Goal: Transaction & Acquisition: Purchase product/service

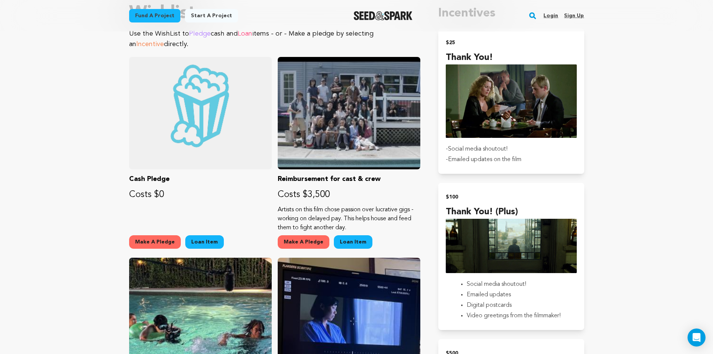
scroll to position [443, 0]
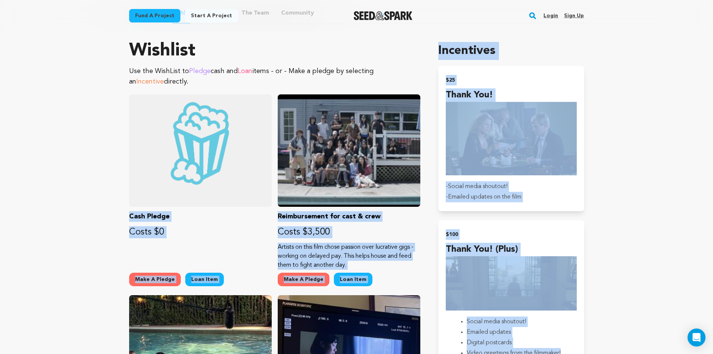
drag, startPoint x: 634, startPoint y: 335, endPoint x: 76, endPoint y: 130, distance: 595.1
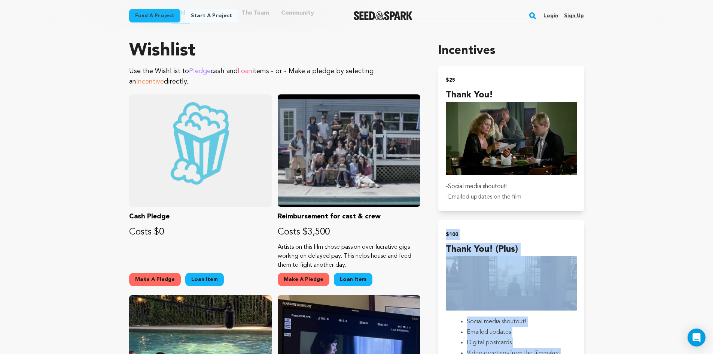
drag, startPoint x: 646, startPoint y: 264, endPoint x: 638, endPoint y: 177, distance: 86.9
drag, startPoint x: 618, startPoint y: 97, endPoint x: 626, endPoint y: 267, distance: 169.8
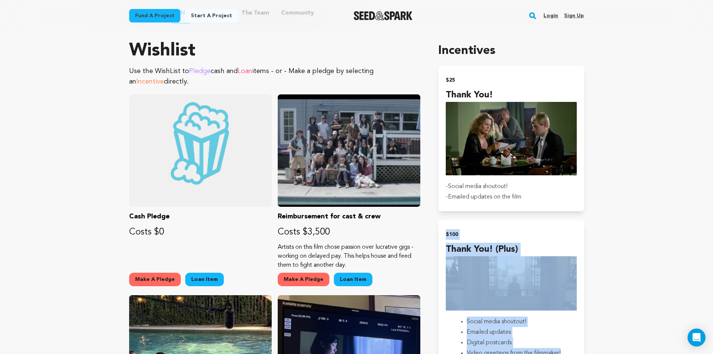
drag, startPoint x: 625, startPoint y: 242, endPoint x: 614, endPoint y: 116, distance: 126.0
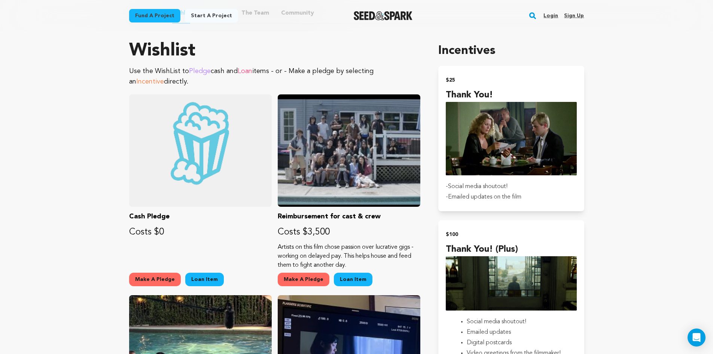
drag, startPoint x: 620, startPoint y: 64, endPoint x: 622, endPoint y: 169, distance: 104.9
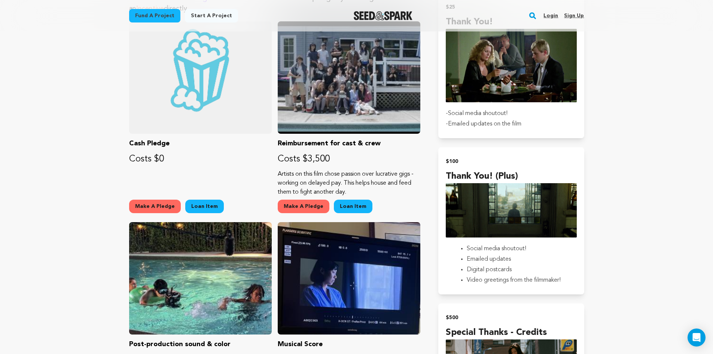
scroll to position [518, 0]
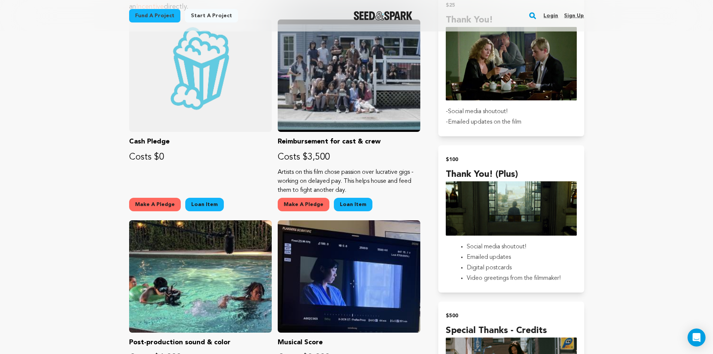
drag, startPoint x: 621, startPoint y: 173, endPoint x: 649, endPoint y: 176, distance: 28.6
drag, startPoint x: 663, startPoint y: 196, endPoint x: 639, endPoint y: 168, distance: 37.2
drag, startPoint x: 662, startPoint y: 197, endPoint x: 650, endPoint y: 160, distance: 39.1
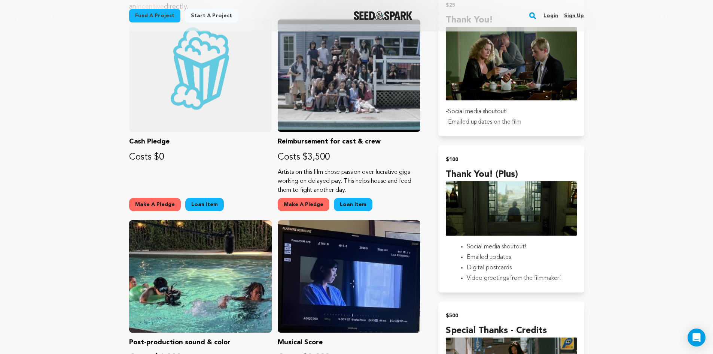
drag, startPoint x: 668, startPoint y: 206, endPoint x: 627, endPoint y: 203, distance: 41.3
drag, startPoint x: 638, startPoint y: 191, endPoint x: 629, endPoint y: 254, distance: 64.3
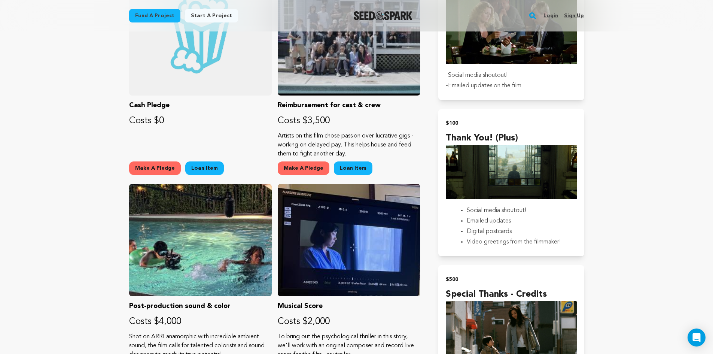
scroll to position [631, 0]
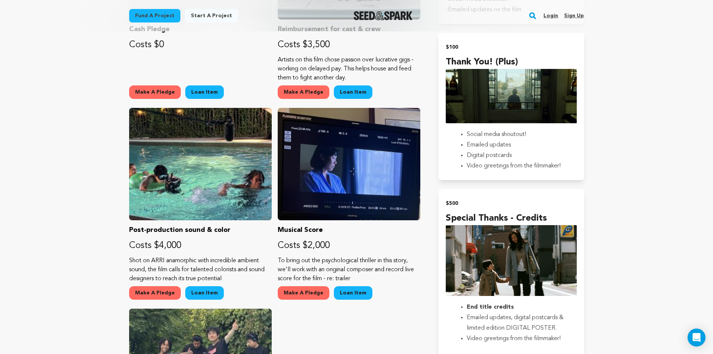
drag, startPoint x: 634, startPoint y: 222, endPoint x: 633, endPoint y: 260, distance: 37.8
drag, startPoint x: 632, startPoint y: 252, endPoint x: 670, endPoint y: 255, distance: 38.3
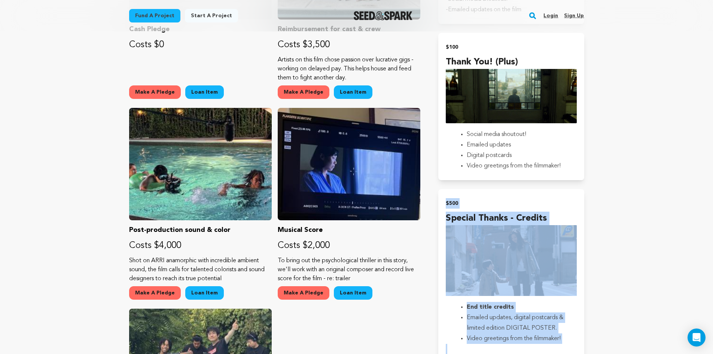
drag, startPoint x: 665, startPoint y: 253, endPoint x: 644, endPoint y: 37, distance: 217.1
drag, startPoint x: 630, startPoint y: 52, endPoint x: 640, endPoint y: 225, distance: 173.3
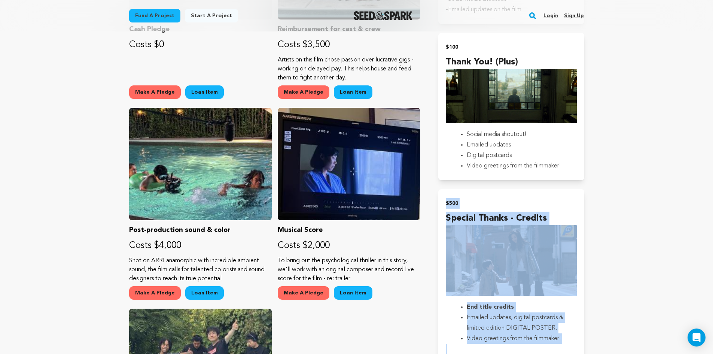
drag, startPoint x: 635, startPoint y: 248, endPoint x: 639, endPoint y: 134, distance: 114.7
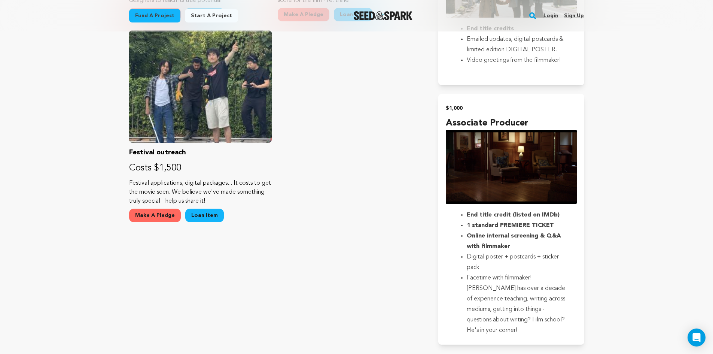
scroll to position [930, 0]
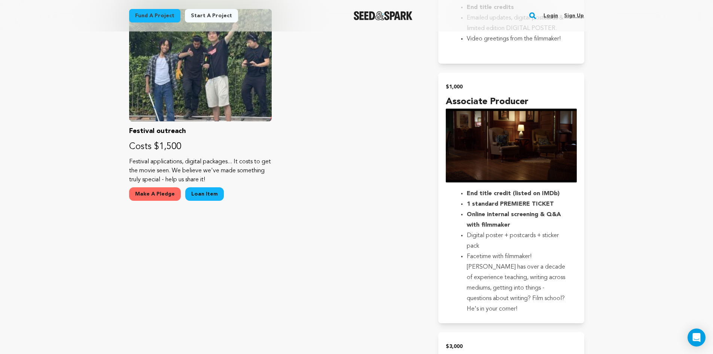
click at [622, 225] on main "Fund a project Start a project Search Login Sign up Start a project" at bounding box center [356, 84] width 713 height 2029
click at [625, 294] on main "Fund a project Start a project Search Login Sign up Start a project" at bounding box center [356, 84] width 713 height 2029
drag, startPoint x: 612, startPoint y: 319, endPoint x: 367, endPoint y: 261, distance: 252.2
click at [367, 261] on main "Fund a project Start a project Search Login Sign up Start a project" at bounding box center [356, 84] width 713 height 2029
click at [367, 261] on div "Wishlist Use the WishList to Pledge cash and Loan items - or - Make a pledge by…" at bounding box center [275, 218] width 292 height 1327
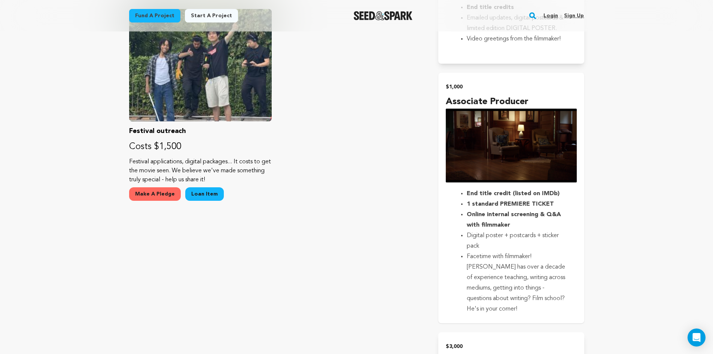
drag, startPoint x: 595, startPoint y: 321, endPoint x: 436, endPoint y: 116, distance: 259.5
click at [444, 87] on div "Fund a project Project details MOTHER New York City, New York | Film Short Thri…" at bounding box center [356, 0] width 479 height 1799
click at [615, 292] on main "Fund a project Start a project Search Login Sign up Start a project" at bounding box center [356, 84] width 713 height 2029
drag, startPoint x: 616, startPoint y: 317, endPoint x: 443, endPoint y: 82, distance: 292.7
click at [443, 82] on main "Fund a project Start a project Search Login Sign up Start a project" at bounding box center [356, 84] width 713 height 2029
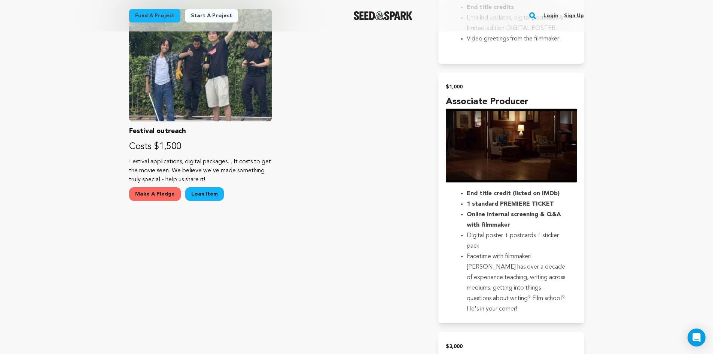
click at [611, 312] on main "Fund a project Start a project Search Login Sign up Start a project" at bounding box center [356, 84] width 713 height 2029
click at [629, 303] on main "Fund a project Start a project Search Login Sign up Start a project" at bounding box center [356, 84] width 713 height 2029
drag, startPoint x: 619, startPoint y: 321, endPoint x: 439, endPoint y: 69, distance: 309.5
click at [439, 69] on main "Fund a project Start a project Search Login Sign up Start a project" at bounding box center [356, 84] width 713 height 2029
click at [635, 310] on main "Fund a project Start a project Search Login Sign up Start a project" at bounding box center [356, 84] width 713 height 2029
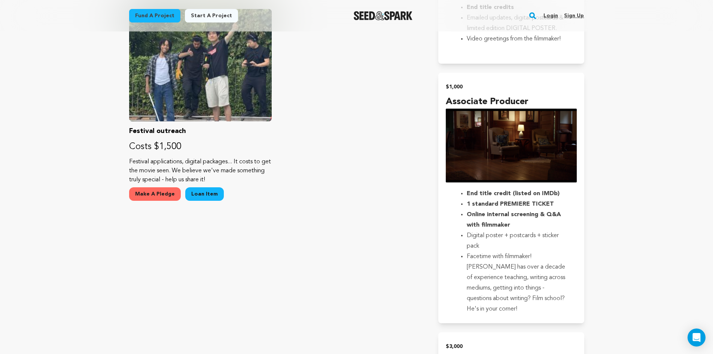
drag, startPoint x: 596, startPoint y: 321, endPoint x: 430, endPoint y: 94, distance: 280.9
click at [430, 94] on div "Fund a project Project details MOTHER New York City, New York | Film Short Thri…" at bounding box center [356, 0] width 479 height 1799
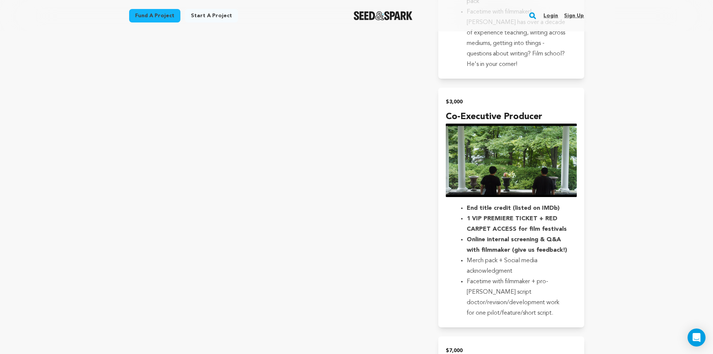
scroll to position [1192, 0]
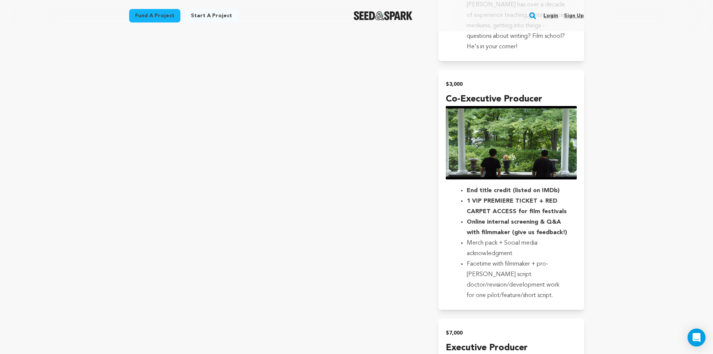
drag, startPoint x: 597, startPoint y: 307, endPoint x: 437, endPoint y: 93, distance: 267.3
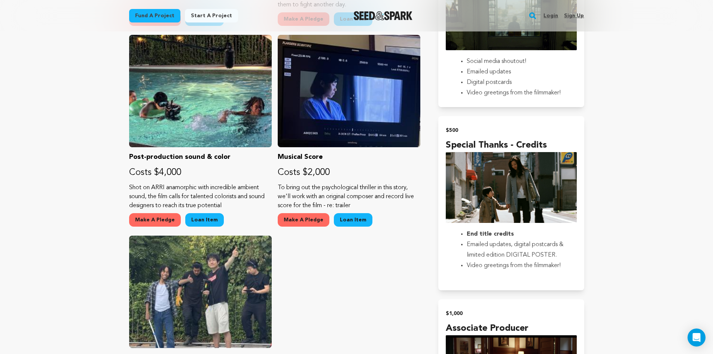
scroll to position [631, 0]
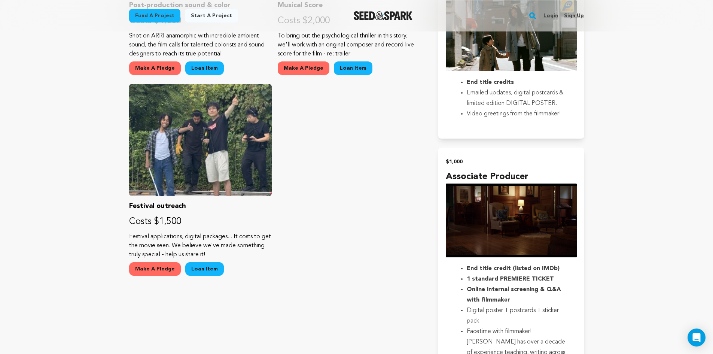
click at [596, 251] on main "Fund a project Start a project Search Login Sign up Start a project" at bounding box center [356, 159] width 713 height 2029
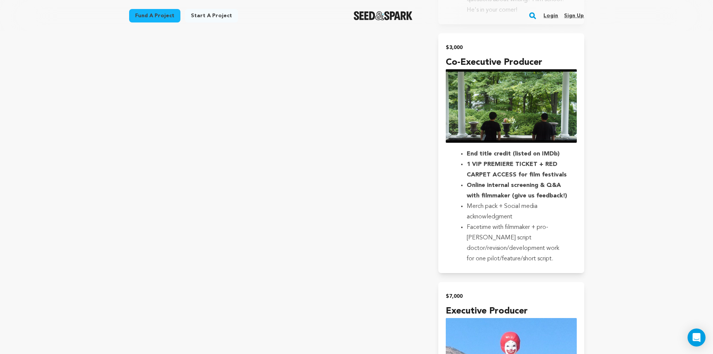
scroll to position [1192, 0]
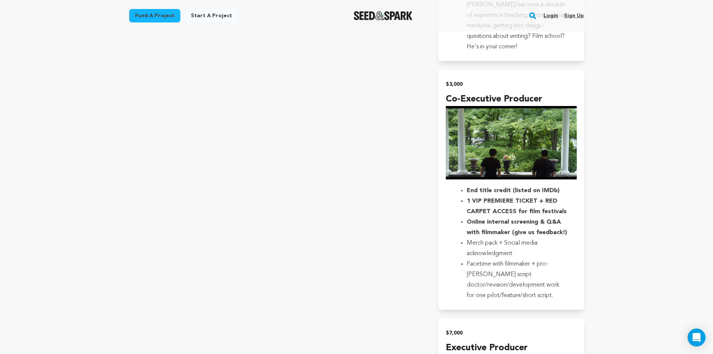
drag, startPoint x: 619, startPoint y: 312, endPoint x: 409, endPoint y: 80, distance: 312.6
drag, startPoint x: 420, startPoint y: 74, endPoint x: 594, endPoint y: 277, distance: 267.5
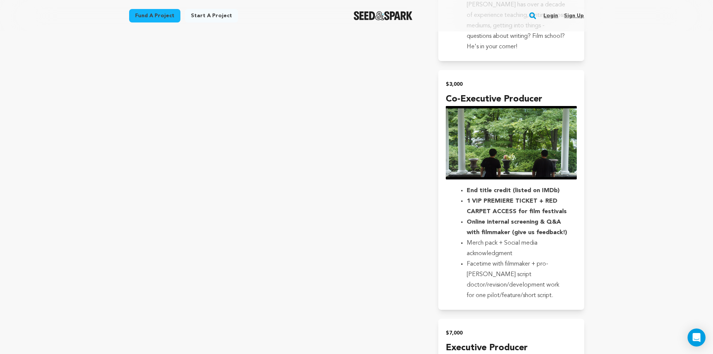
drag, startPoint x: 606, startPoint y: 300, endPoint x: 436, endPoint y: 85, distance: 274.9
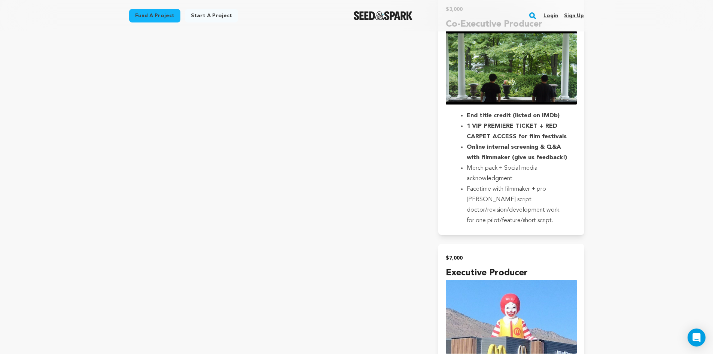
scroll to position [1342, 0]
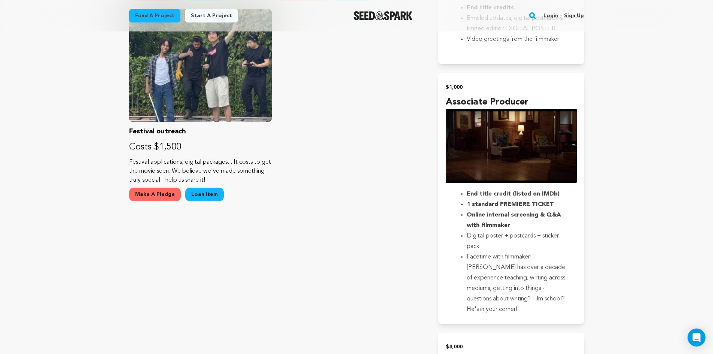
scroll to position [930, 0]
click at [639, 225] on main "Fund a project Start a project Search Login Sign up Start a project" at bounding box center [356, 84] width 713 height 2029
click at [568, 206] on ul "End title credit (listed on IMDb) 1 standard PREMIERE TICKET Online internal sc…" at bounding box center [511, 251] width 131 height 126
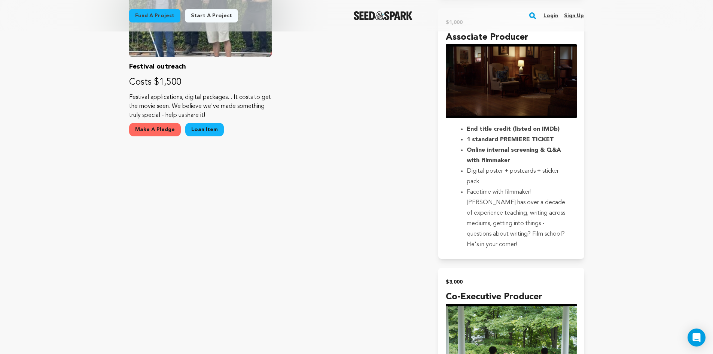
scroll to position [1005, 0]
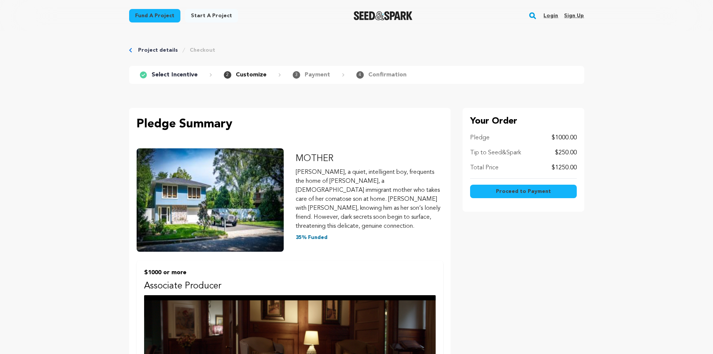
scroll to position [337, 0]
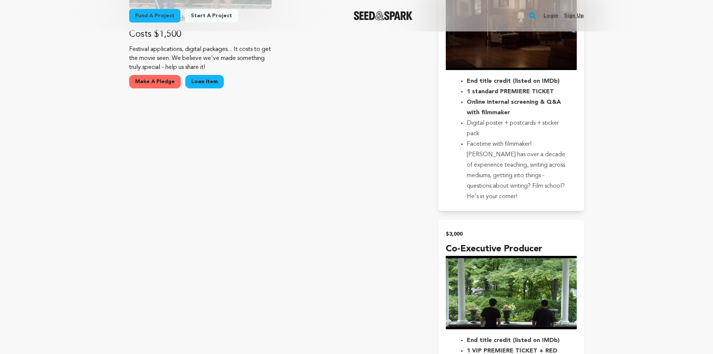
scroll to position [1155, 0]
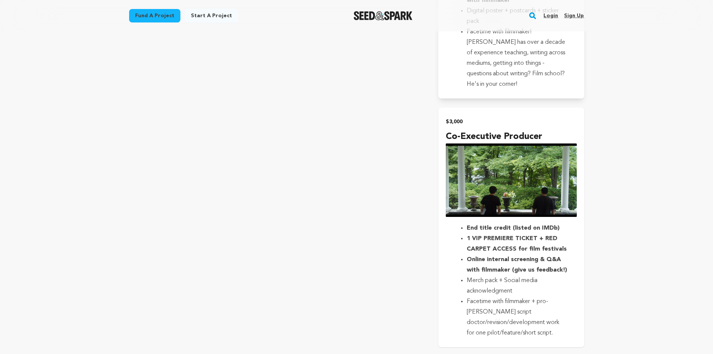
click at [542, 275] on li "Online internal screening & Q&A with filmmaker (give us feedback!)" at bounding box center [517, 264] width 101 height 21
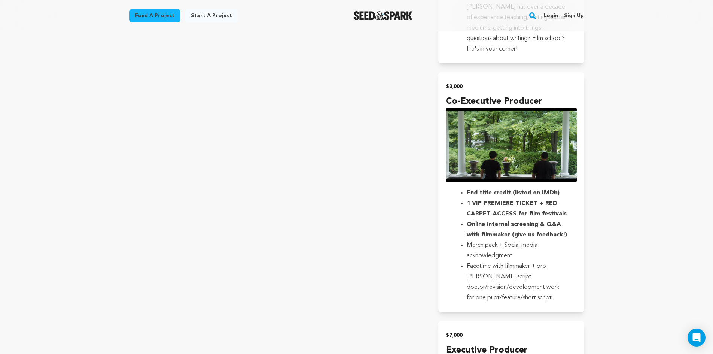
scroll to position [1267, 0]
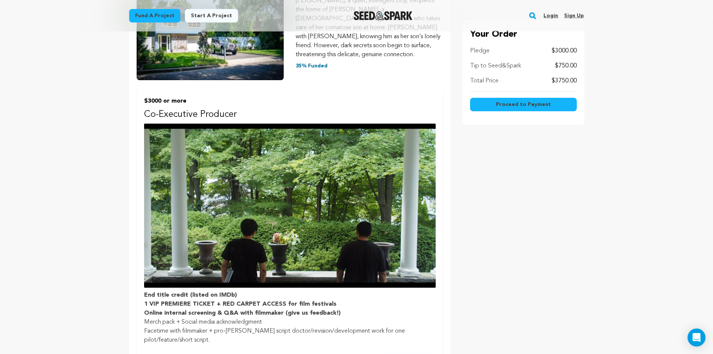
scroll to position [187, 0]
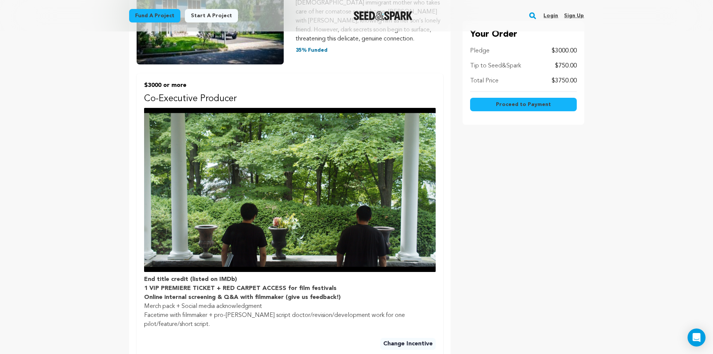
click at [493, 258] on div "Your Order Pledge $3000.00 Tip to Seed&Spark $750.00 Total Price $3750.00 Proce…" at bounding box center [524, 181] width 122 height 520
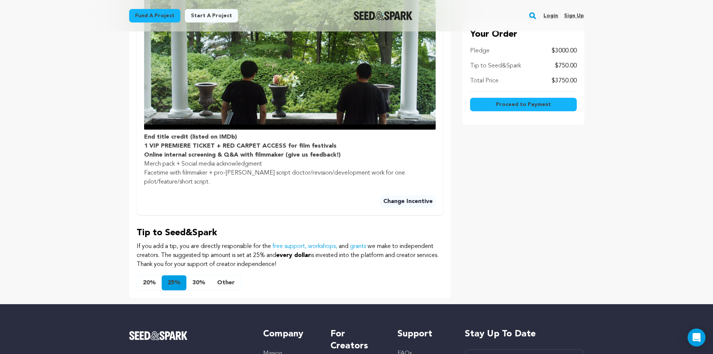
scroll to position [337, 0]
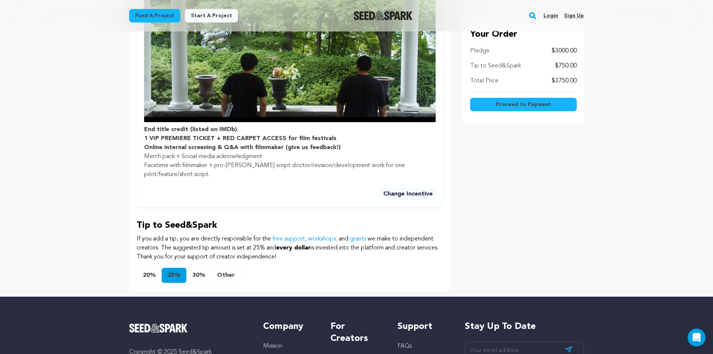
drag, startPoint x: 323, startPoint y: 245, endPoint x: 307, endPoint y: 219, distance: 30.8
click at [325, 234] on p "If you add a tip, you are directly responsible for the free support, workshops,…" at bounding box center [290, 247] width 307 height 27
click at [291, 203] on div "Pledge Summary MOTHER [PERSON_NAME], a quiet, intelligent boy, frequents the ho…" at bounding box center [290, 31] width 322 height 520
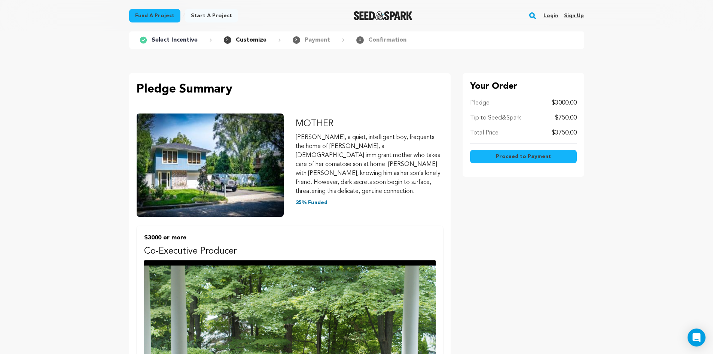
scroll to position [0, 0]
